Goal: Task Accomplishment & Management: Manage account settings

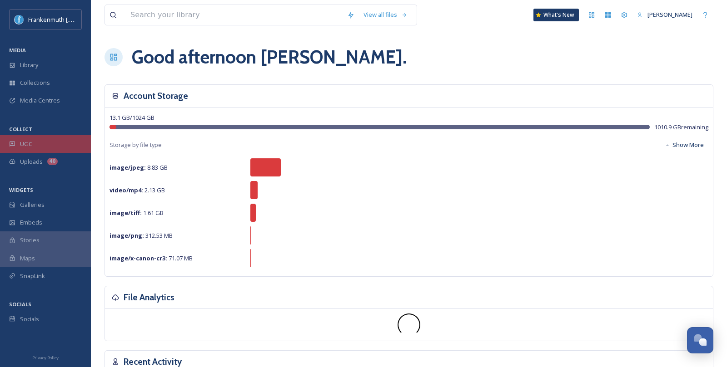
click at [46, 143] on div "UGC" at bounding box center [45, 144] width 91 height 18
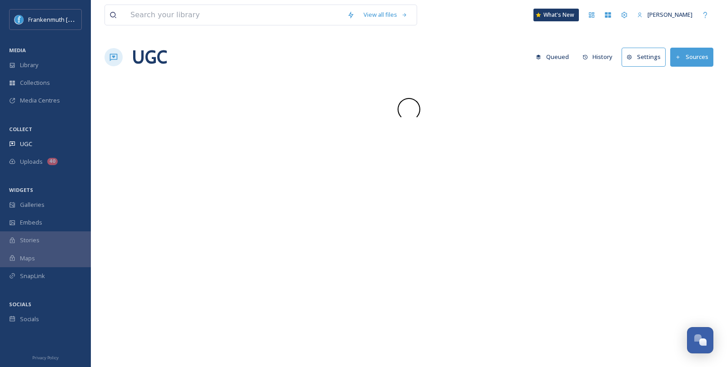
click at [46, 143] on div "UGC" at bounding box center [45, 144] width 91 height 18
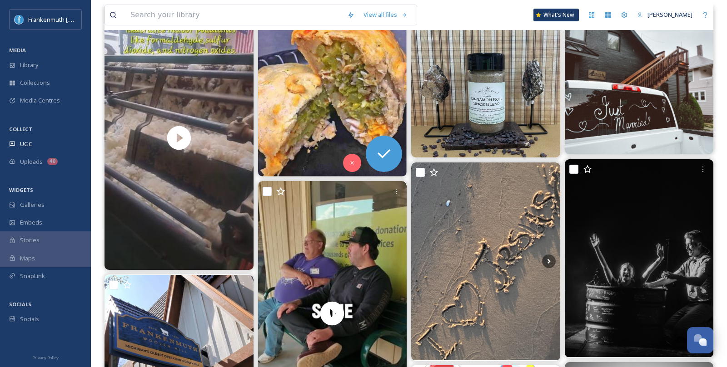
scroll to position [89, 0]
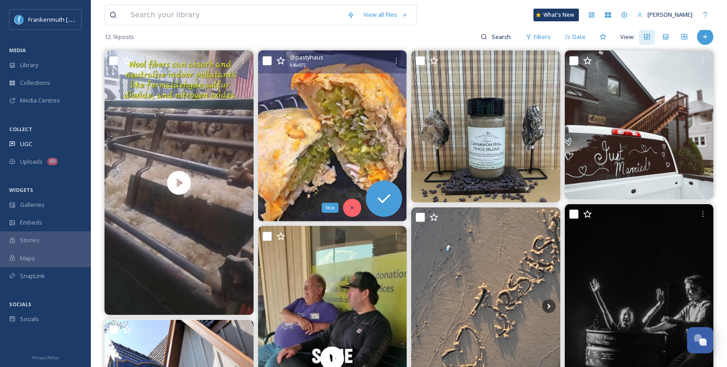
click at [355, 205] on div "Skip" at bounding box center [352, 208] width 18 height 18
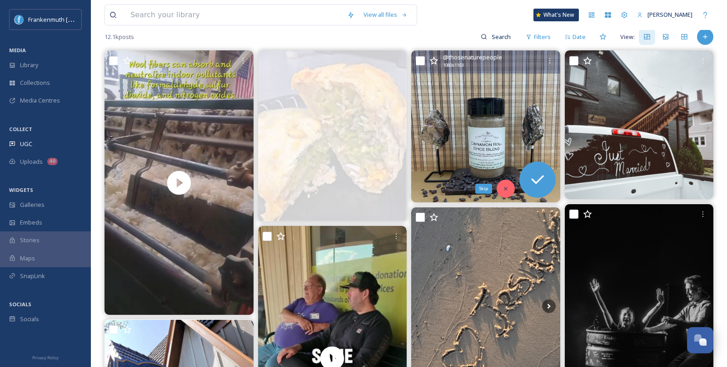
click at [503, 187] on icon at bounding box center [505, 189] width 6 height 6
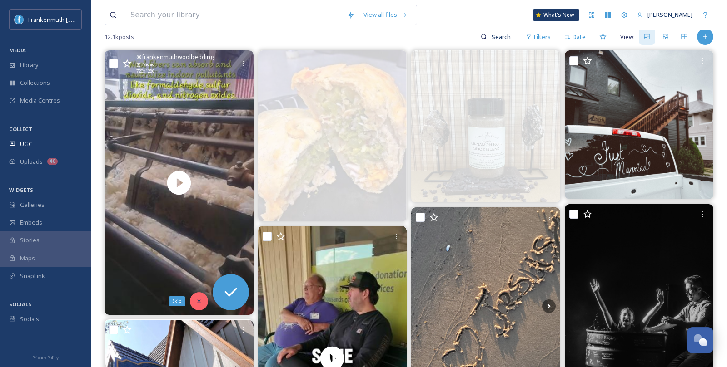
click at [200, 302] on icon at bounding box center [199, 301] width 6 height 6
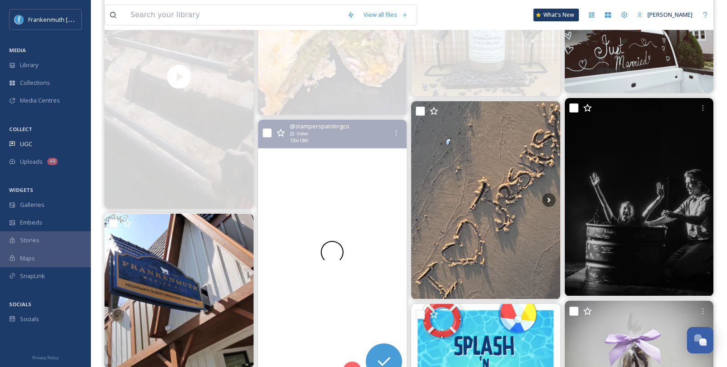
scroll to position [287, 0]
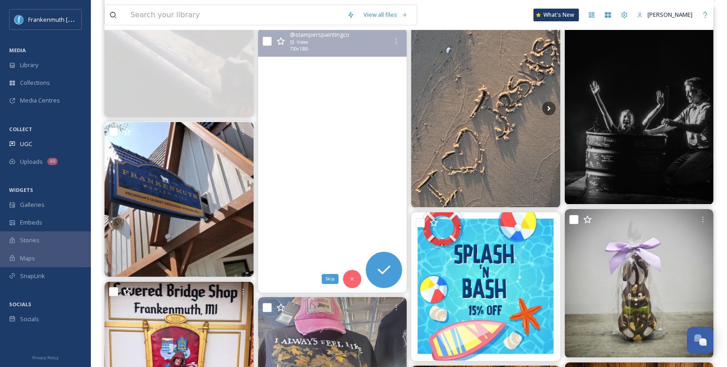
click at [352, 282] on div "Skip" at bounding box center [352, 279] width 18 height 18
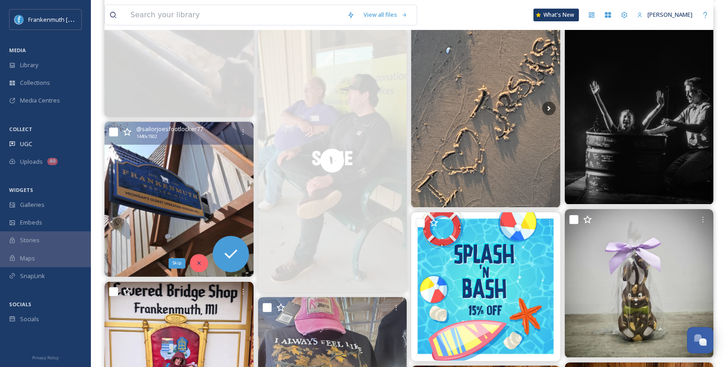
click at [196, 269] on div "Skip" at bounding box center [199, 263] width 18 height 18
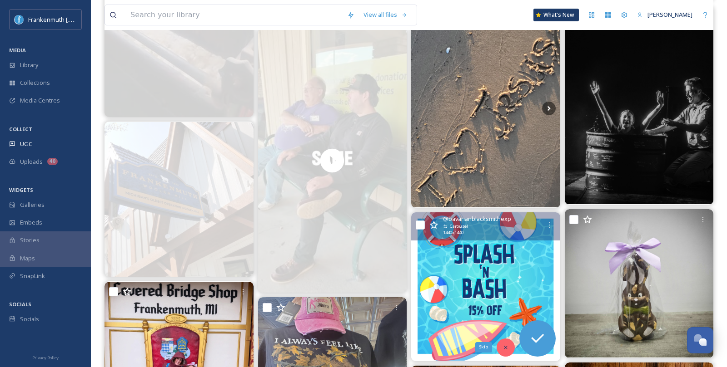
click at [509, 344] on div "Skip" at bounding box center [505, 348] width 18 height 18
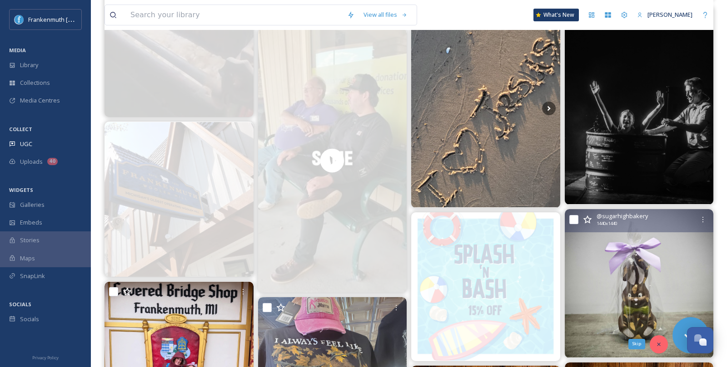
click at [652, 345] on div "Skip" at bounding box center [658, 345] width 18 height 18
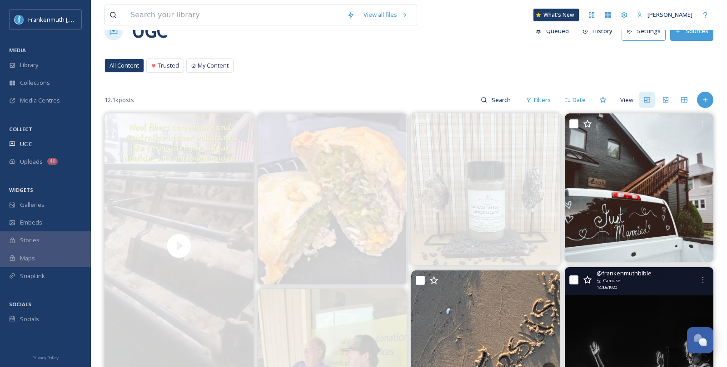
scroll to position [10, 0]
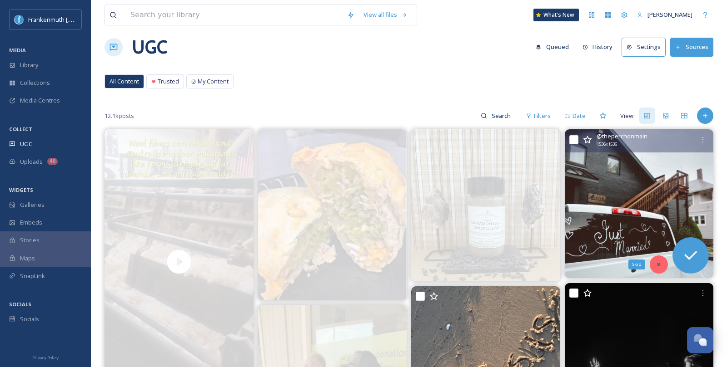
click at [660, 262] on icon at bounding box center [658, 265] width 6 height 6
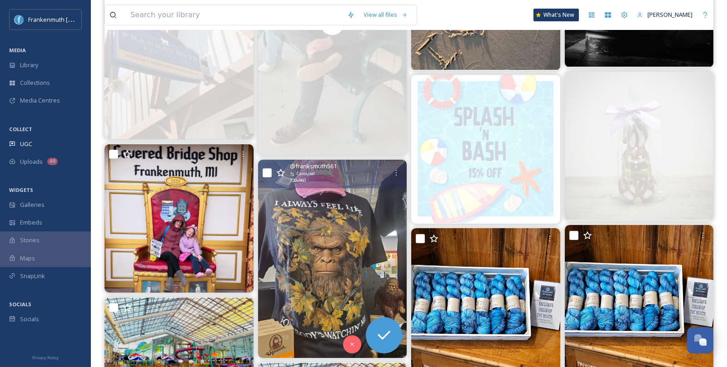
scroll to position [444, 0]
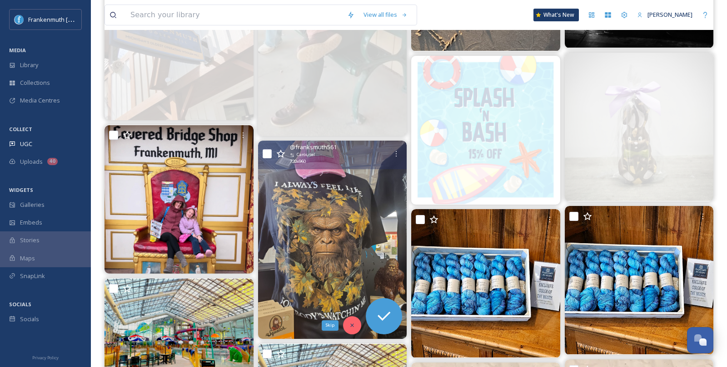
click at [353, 325] on icon at bounding box center [351, 325] width 3 height 3
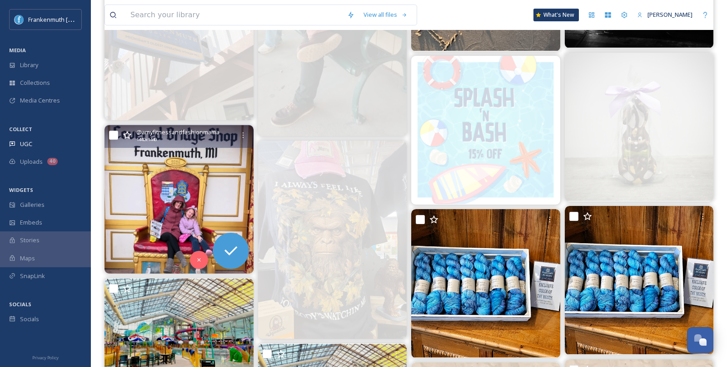
click at [188, 165] on img at bounding box center [178, 199] width 149 height 149
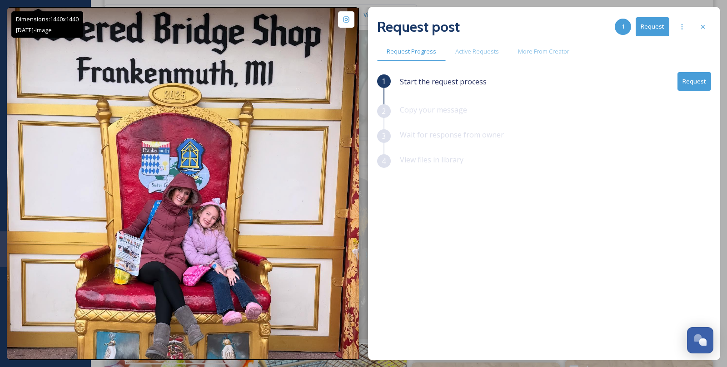
click at [692, 88] on button "Request" at bounding box center [694, 81] width 34 height 19
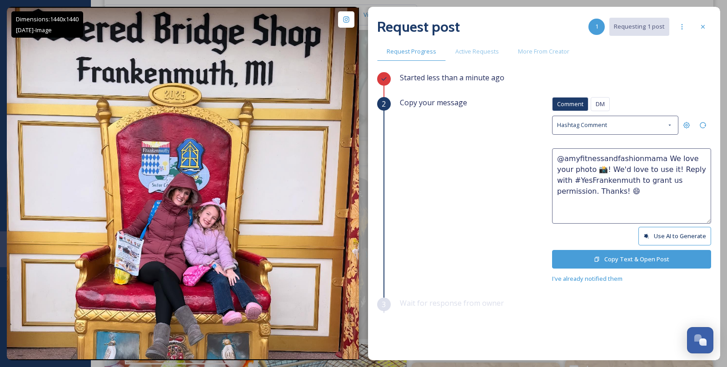
click at [606, 256] on button "Copy Text & Open Post" at bounding box center [631, 259] width 159 height 19
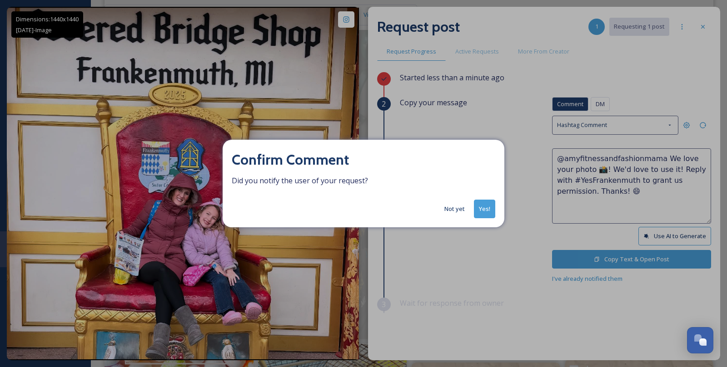
click at [491, 208] on button "Yes!" at bounding box center [484, 209] width 21 height 19
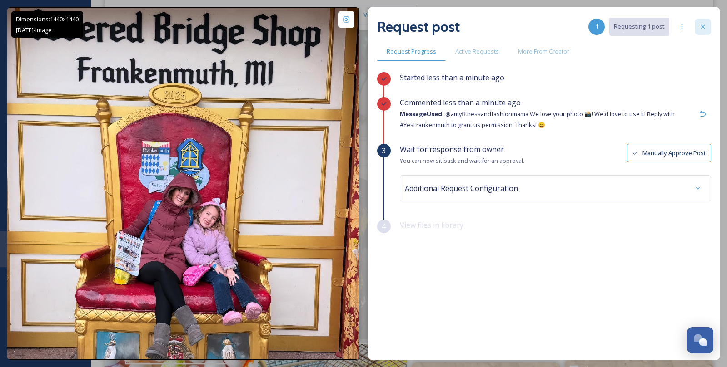
click at [704, 19] on div at bounding box center [702, 27] width 16 height 16
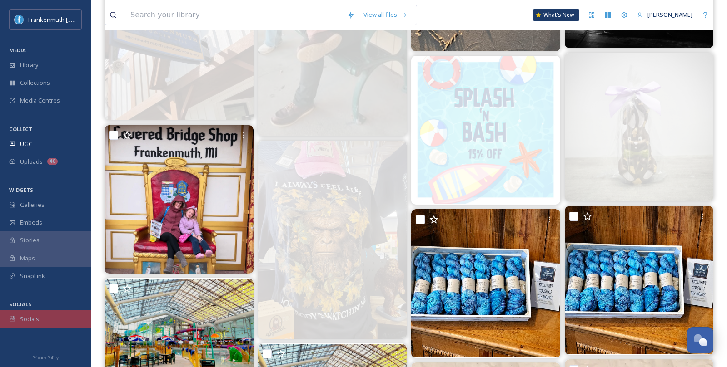
click at [52, 322] on div "Socials" at bounding box center [45, 320] width 91 height 18
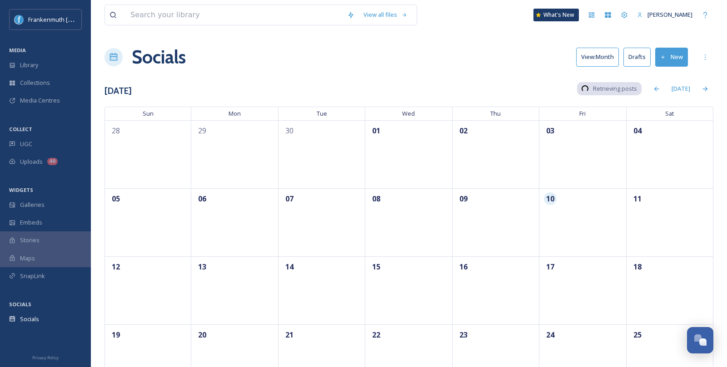
click at [52, 322] on div "Socials" at bounding box center [45, 320] width 91 height 18
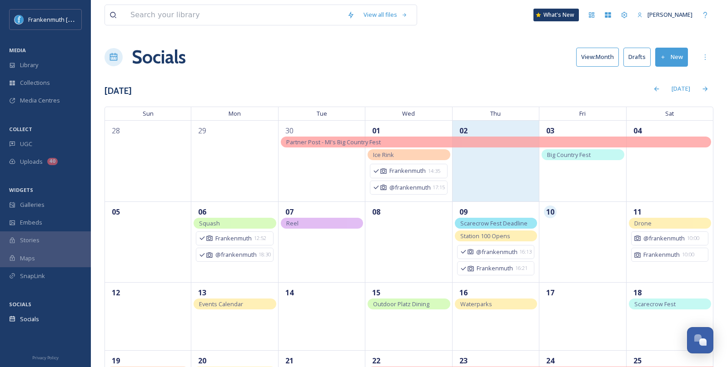
scroll to position [126, 0]
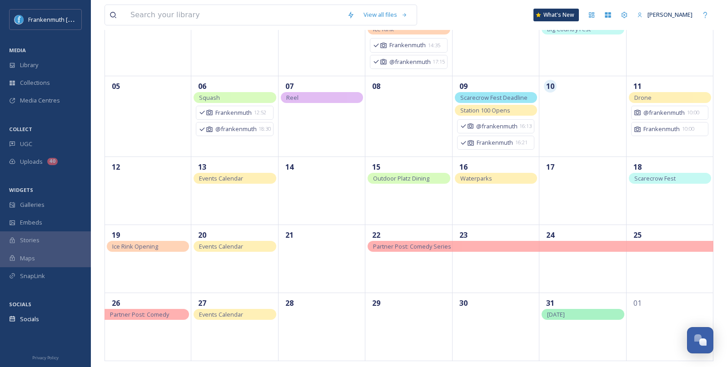
click at [428, 175] on span "Outdoor Platz Dining" at bounding box center [401, 178] width 56 height 8
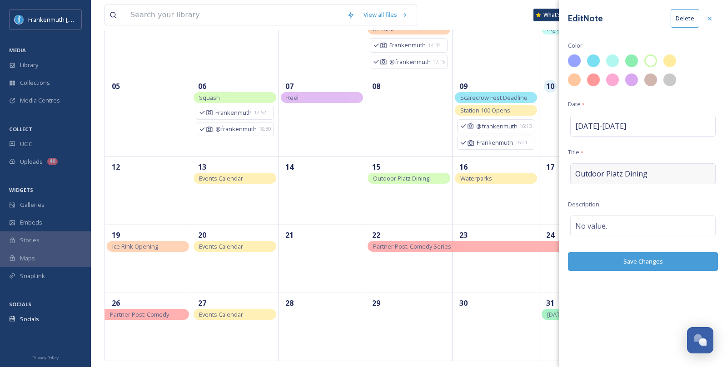
click at [631, 170] on span "Outdoor Platz Dining" at bounding box center [611, 173] width 72 height 11
click at [631, 170] on input "Outdoor Platz Dining" at bounding box center [643, 173] width 150 height 21
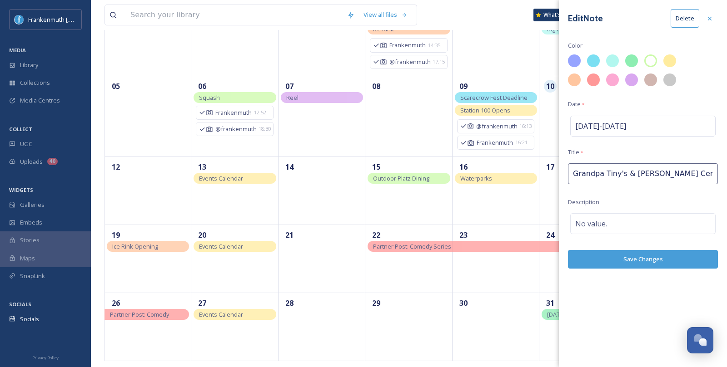
type input "Grandpa Tiny's & [PERSON_NAME] Centennial Farm"
click at [650, 261] on div "Edit Note Delete Color Date * [DATE] - [DATE] Title * Grandpa Tiny's & [PERSON_…" at bounding box center [643, 139] width 168 height 278
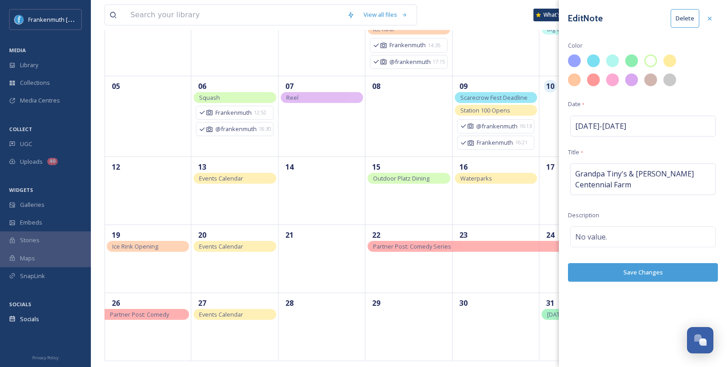
click at [649, 285] on div "Edit Note Delete Color Date * [DATE] - [DATE] Title * Grandpa Tiny's & [PERSON_…" at bounding box center [643, 145] width 168 height 291
click at [649, 277] on button "Save Changes" at bounding box center [643, 272] width 150 height 19
